Goal: Task Accomplishment & Management: Manage account settings

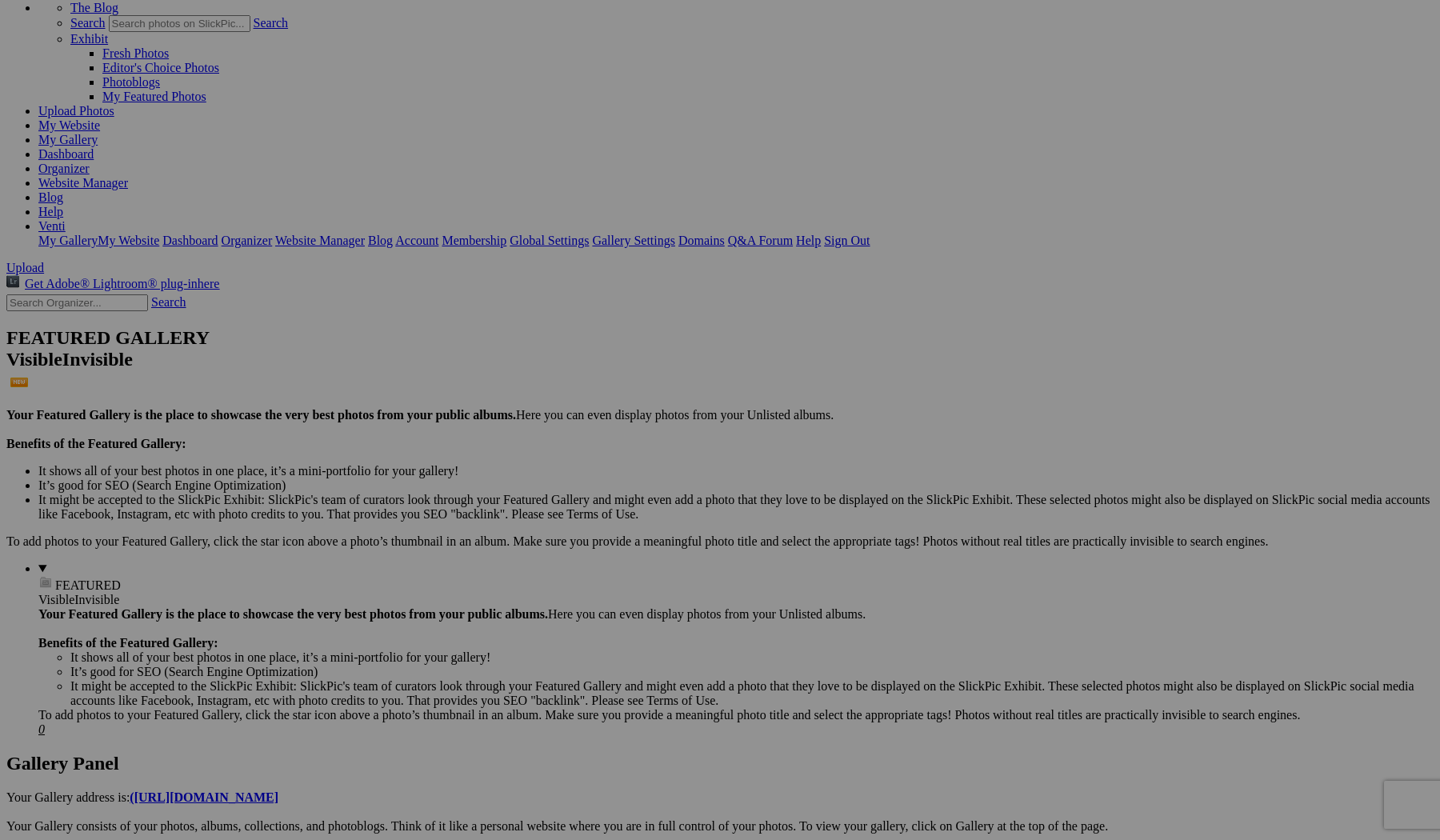
scroll to position [103, 0]
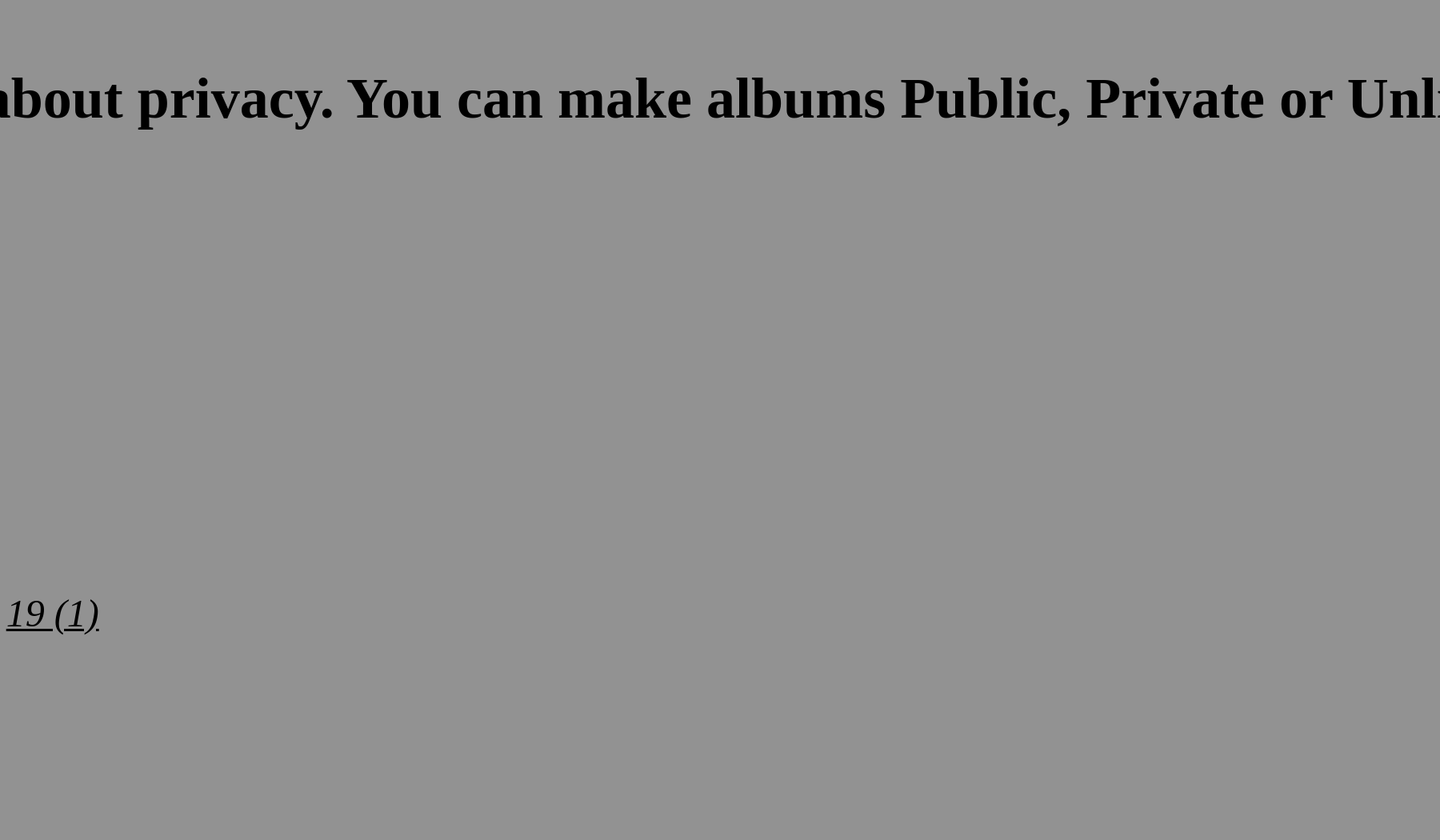
scroll to position [603, 0]
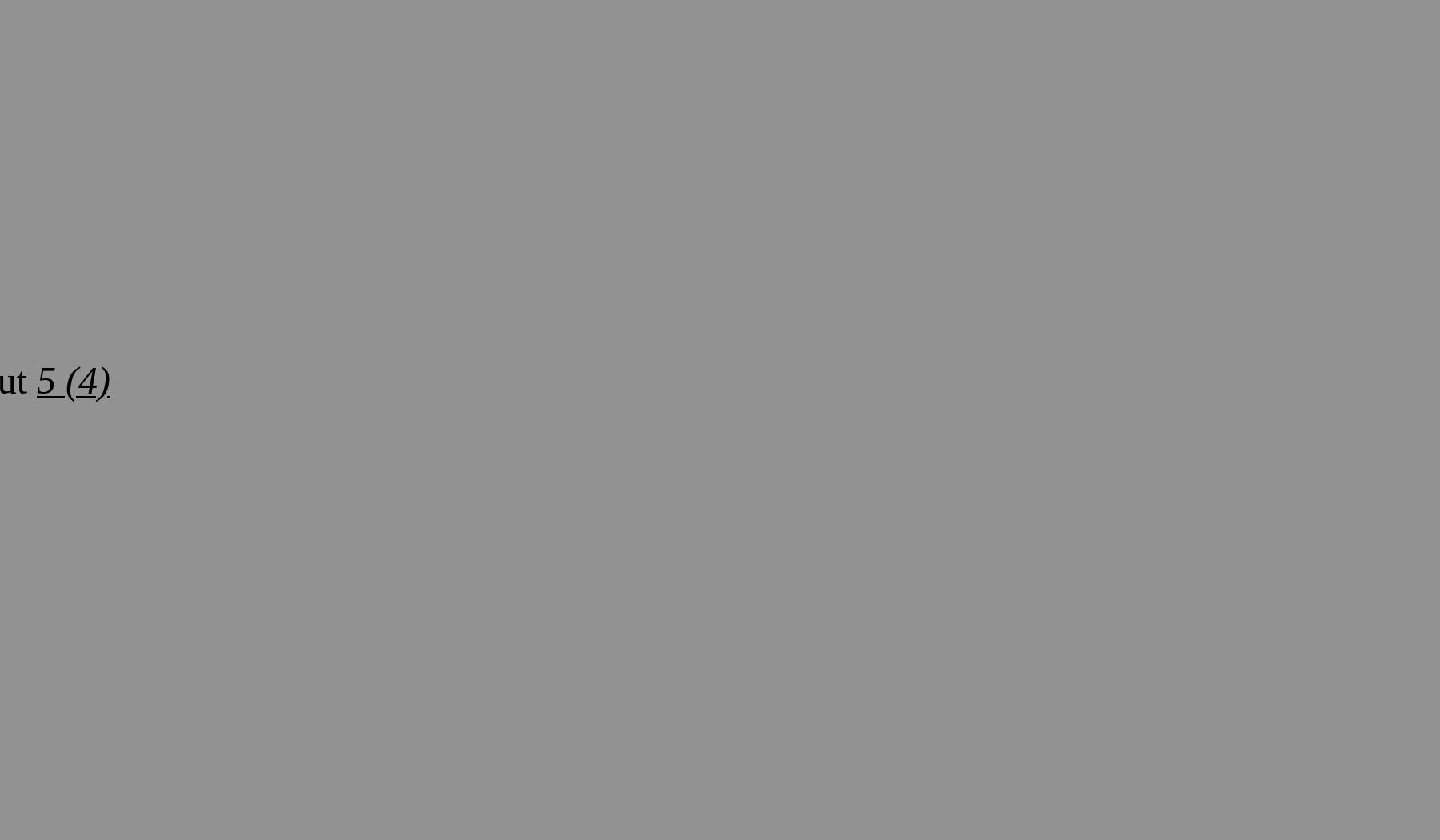
scroll to position [863, 0]
drag, startPoint x: 192, startPoint y: 214, endPoint x: 164, endPoint y: 215, distance: 28.0
drag, startPoint x: 194, startPoint y: 34, endPoint x: 168, endPoint y: 34, distance: 26.0
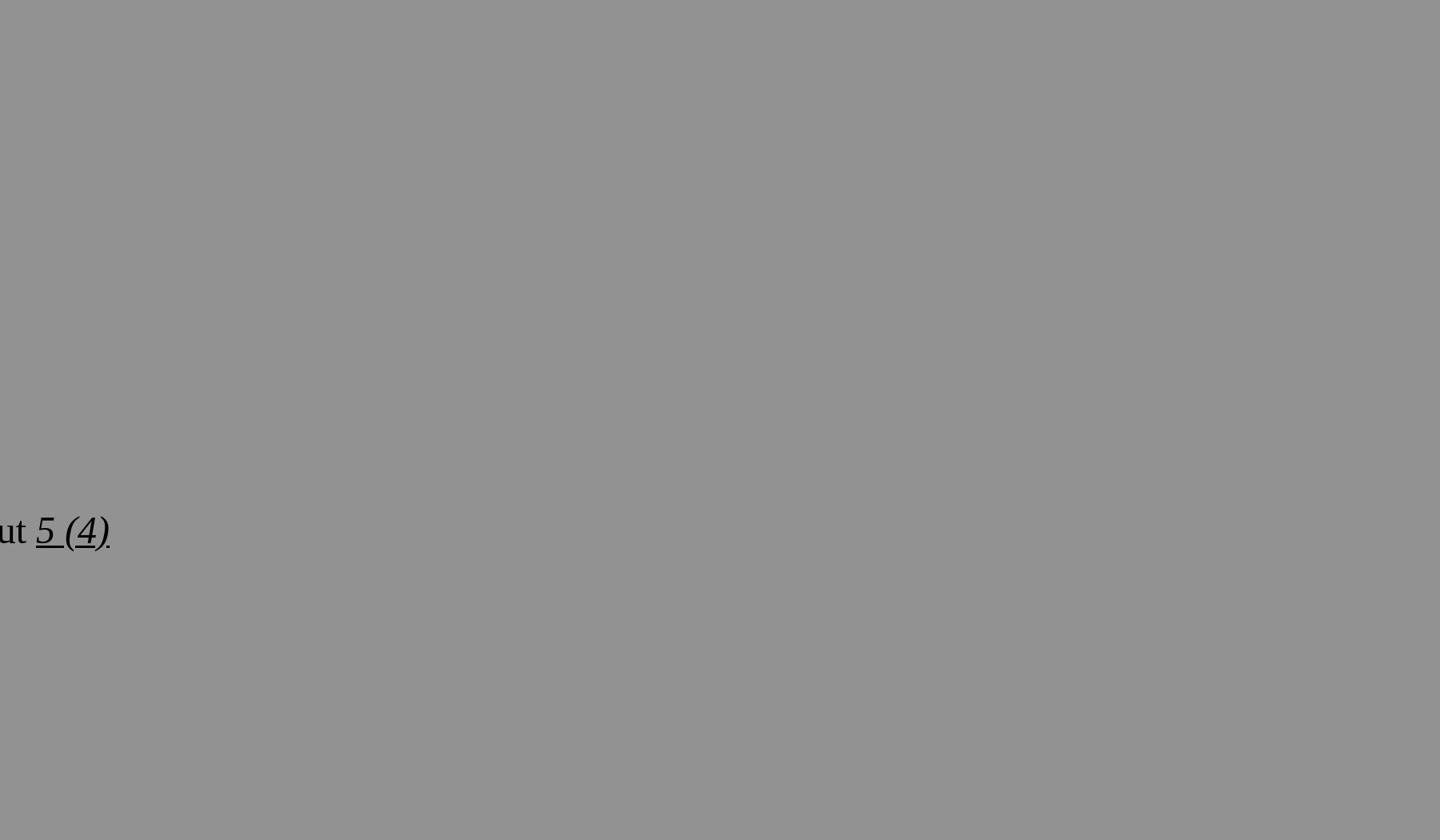
drag, startPoint x: 171, startPoint y: 196, endPoint x: 200, endPoint y: 196, distance: 29.0
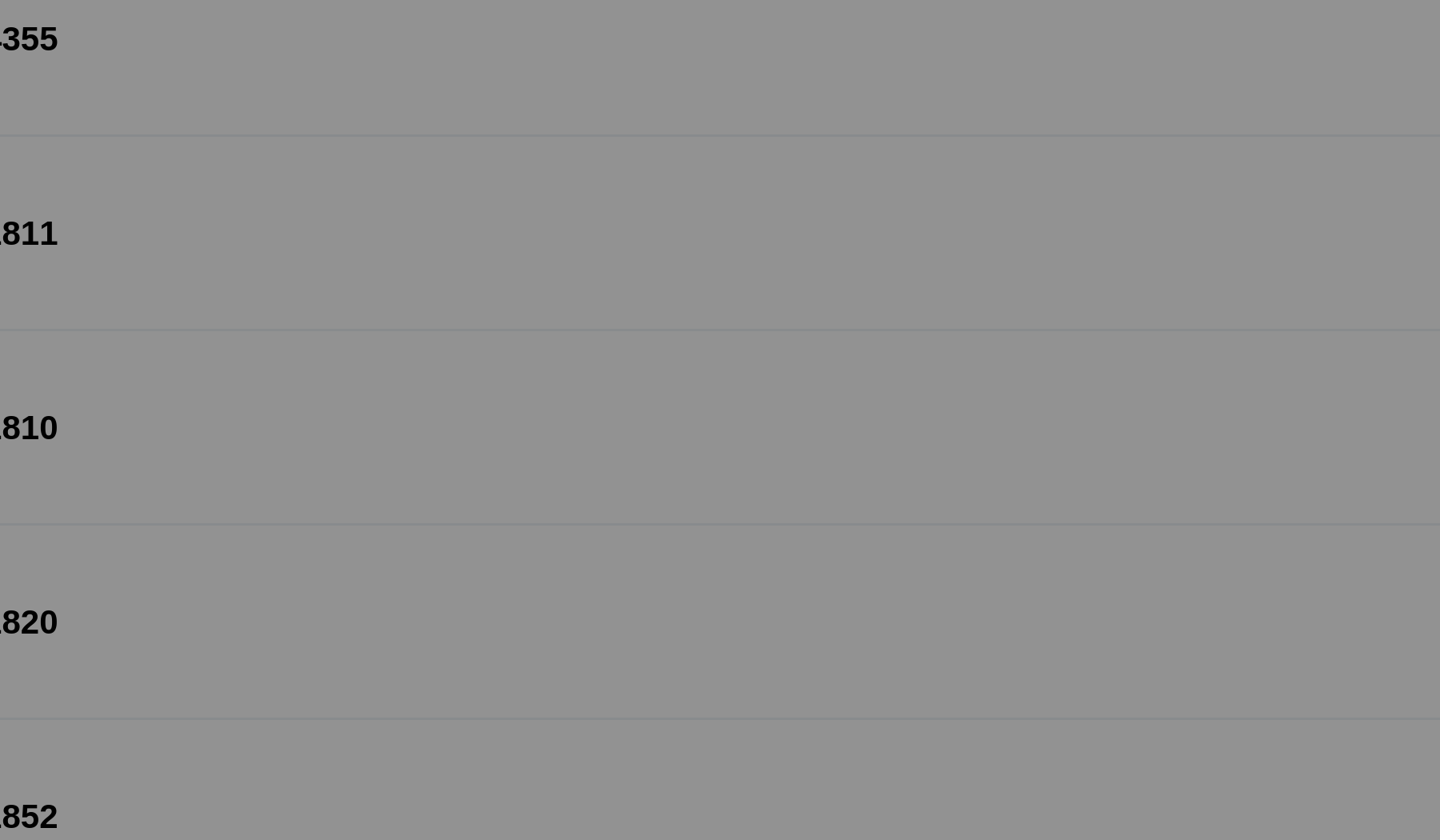
scroll to position [4917, 0]
